Goal: Browse casually

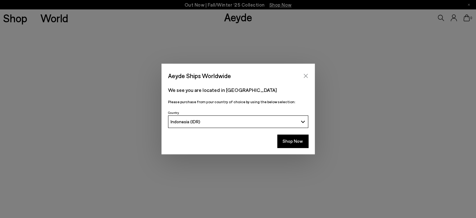
click at [302, 77] on button "Close" at bounding box center [305, 75] width 9 height 9
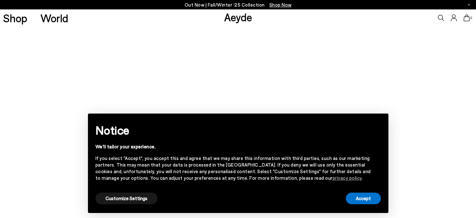
scroll to position [188, 0]
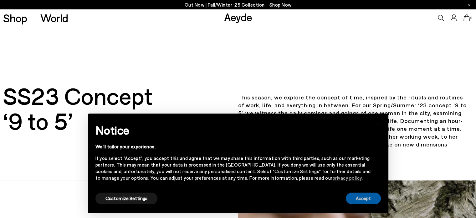
drag, startPoint x: 360, startPoint y: 198, endPoint x: 273, endPoint y: 178, distance: 88.8
click at [359, 198] on button "Accept" at bounding box center [363, 198] width 35 height 12
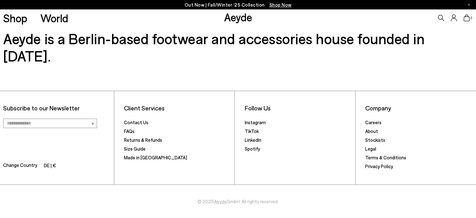
scroll to position [509, 0]
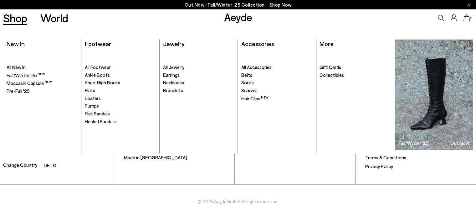
click at [11, 22] on link "Shop" at bounding box center [15, 18] width 24 height 11
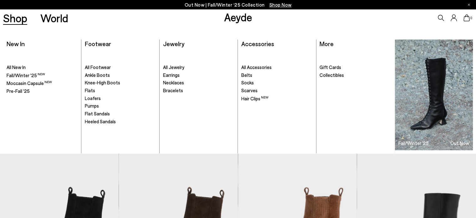
scroll to position [94, 0]
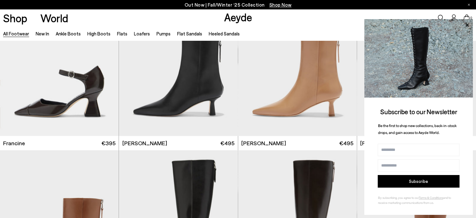
scroll to position [1199, 0]
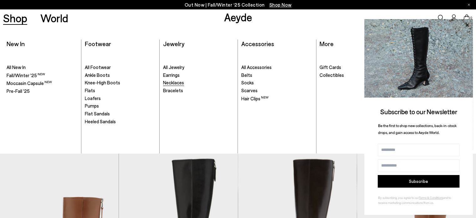
scroll to position [501, 0]
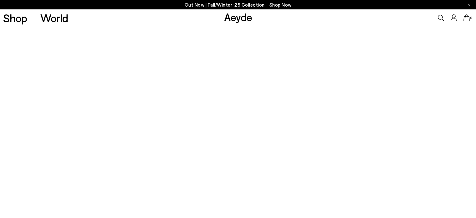
scroll to position [509, 0]
